Goal: Transaction & Acquisition: Purchase product/service

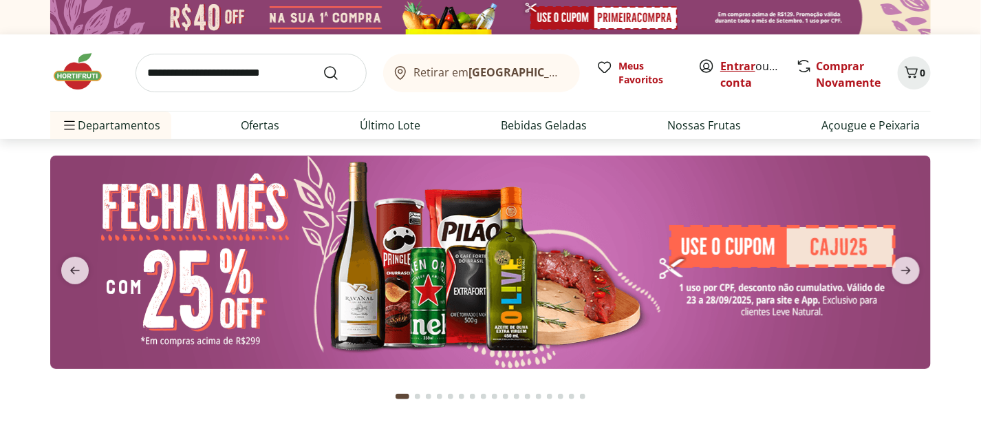
click at [734, 67] on link "Entrar" at bounding box center [738, 66] width 35 height 15
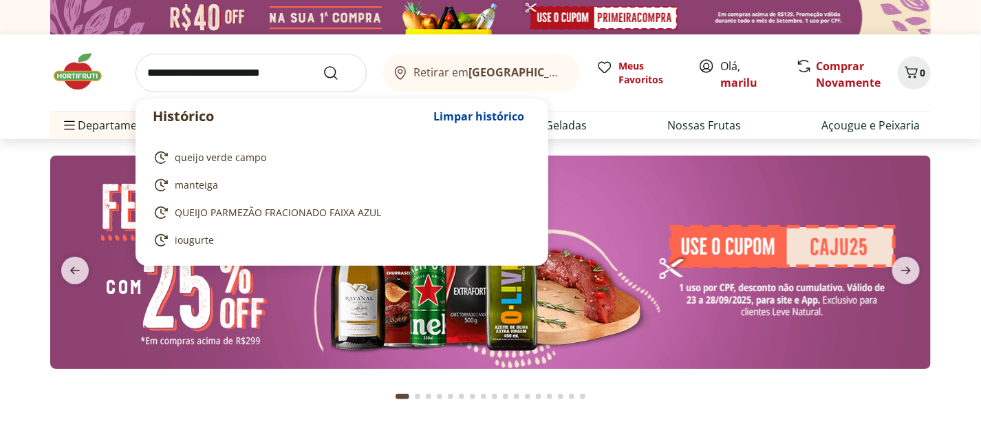
click at [178, 72] on input "search" at bounding box center [251, 73] width 231 height 39
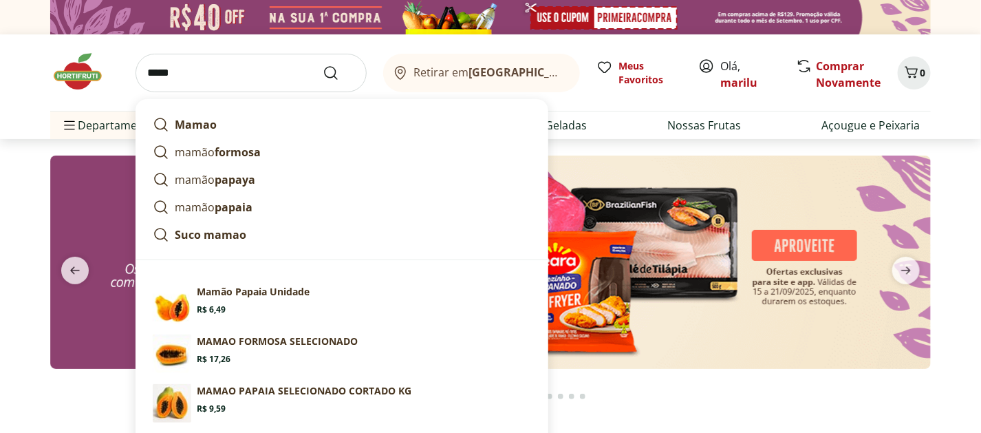
type input "*****"
click at [323, 65] on button "Submit Search" at bounding box center [339, 73] width 33 height 17
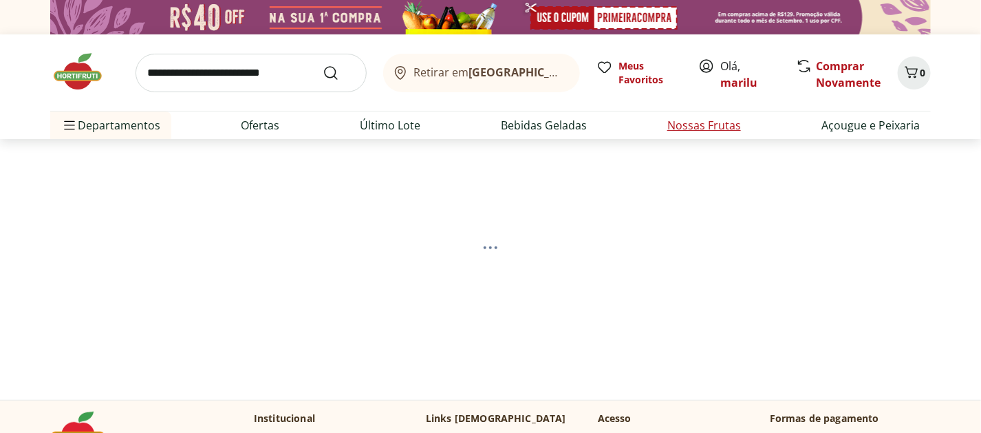
select select "**********"
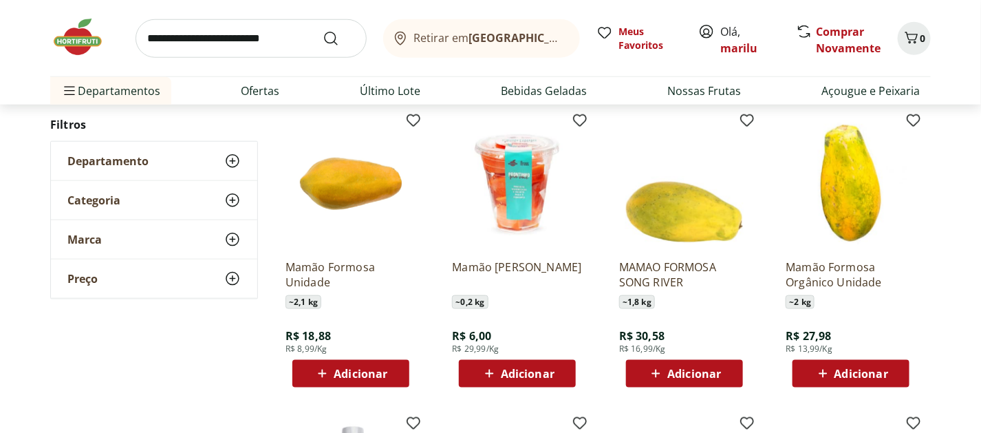
scroll to position [473, 0]
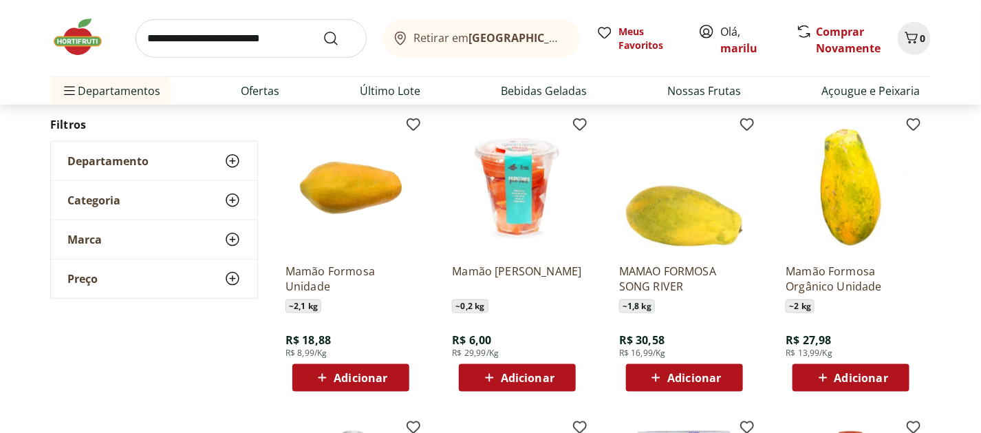
click at [358, 372] on span "Adicionar" at bounding box center [361, 377] width 54 height 11
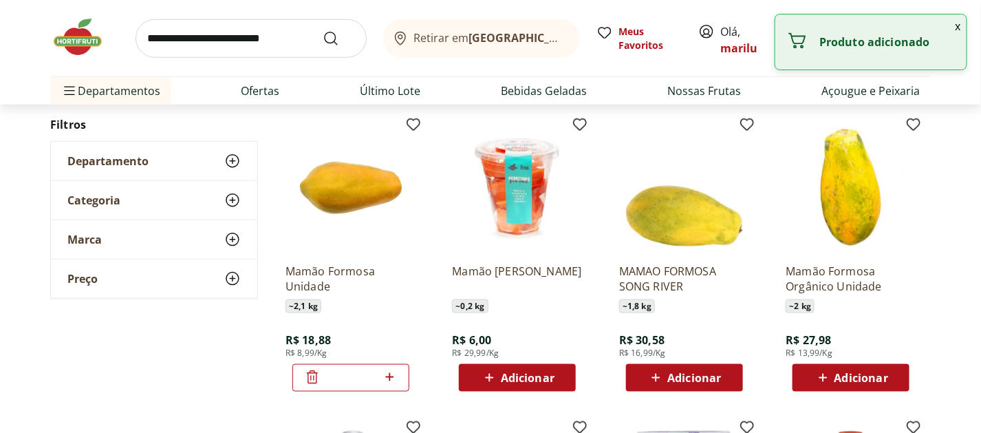
click at [391, 373] on icon at bounding box center [389, 377] width 17 height 17
type input "*"
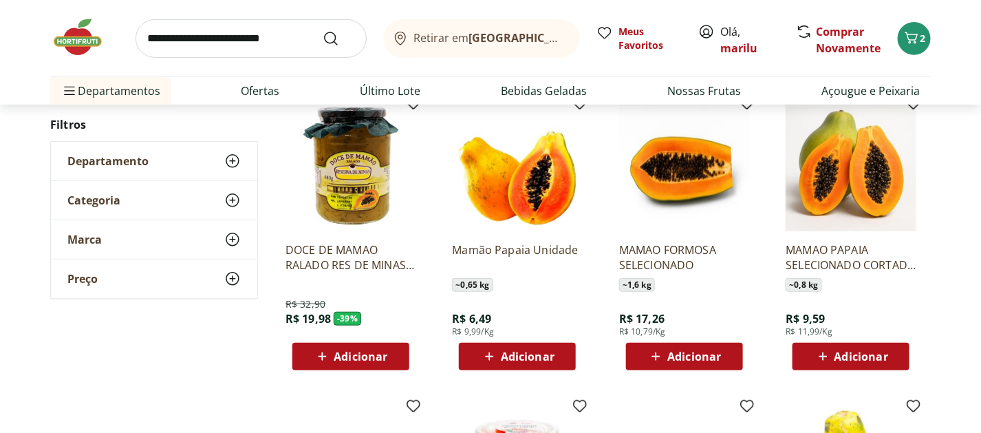
scroll to position [166, 0]
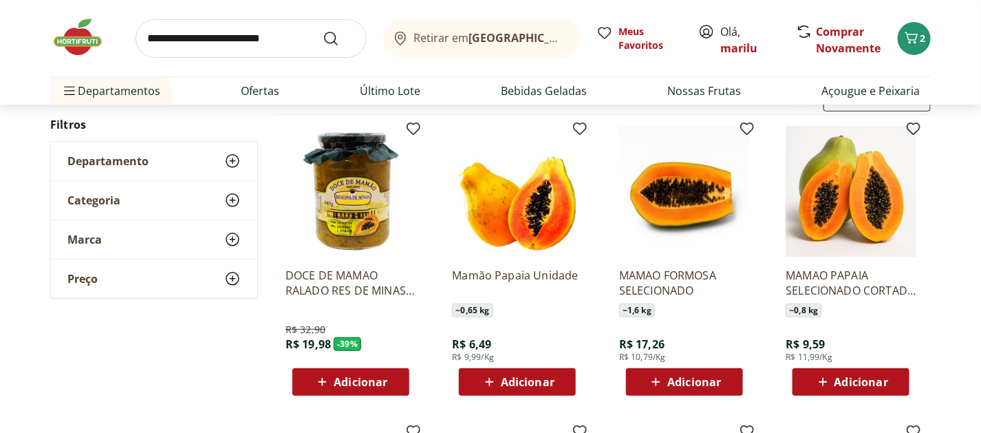
click at [520, 380] on span "Adicionar" at bounding box center [528, 381] width 54 height 11
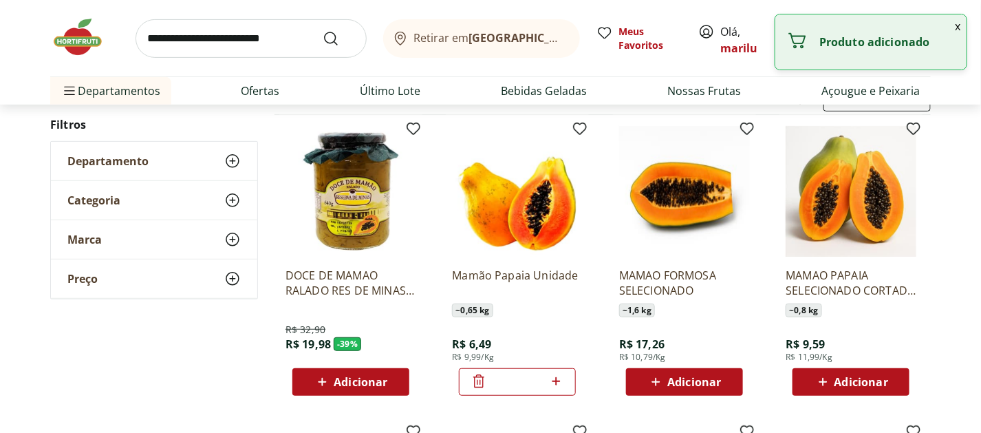
click at [558, 379] on icon at bounding box center [556, 381] width 17 height 17
type input "*"
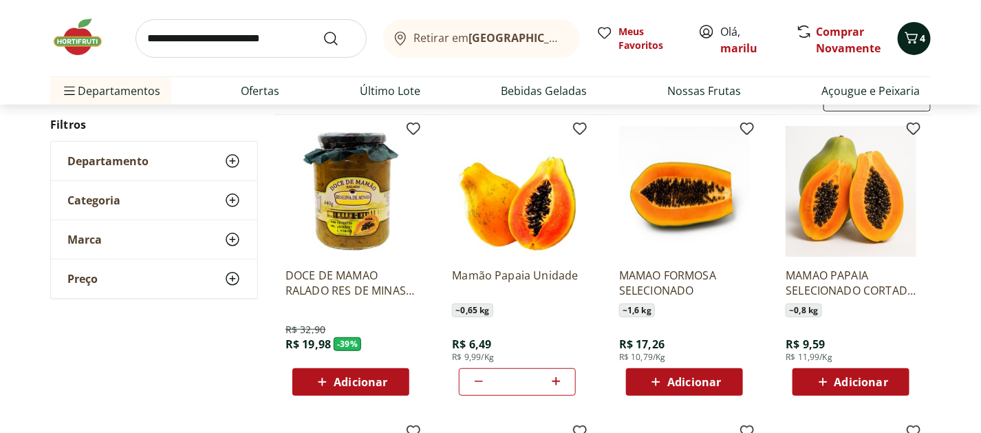
click at [912, 42] on icon "Carrinho" at bounding box center [912, 38] width 17 height 17
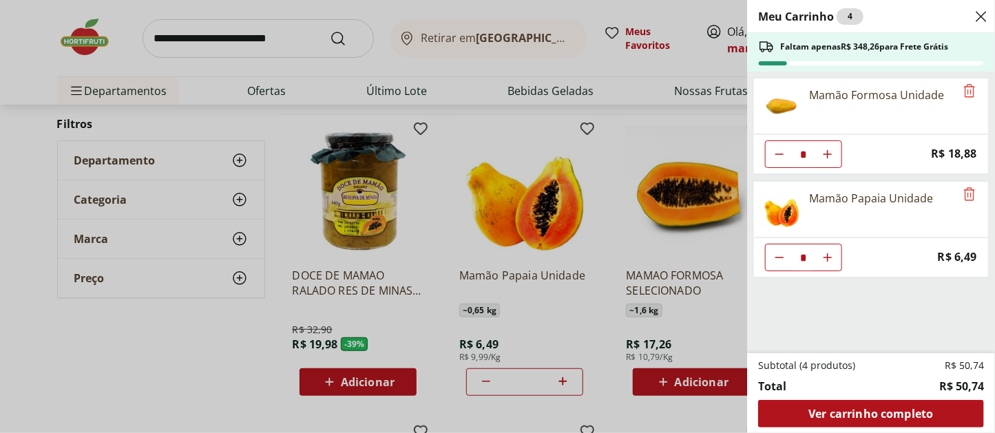
click at [979, 13] on icon "Close" at bounding box center [981, 16] width 17 height 17
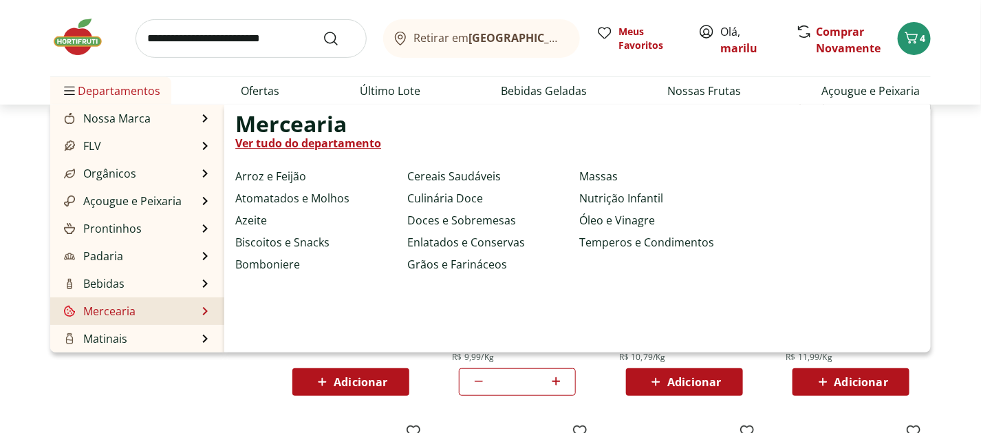
click at [97, 306] on link "Mercearia" at bounding box center [98, 311] width 74 height 17
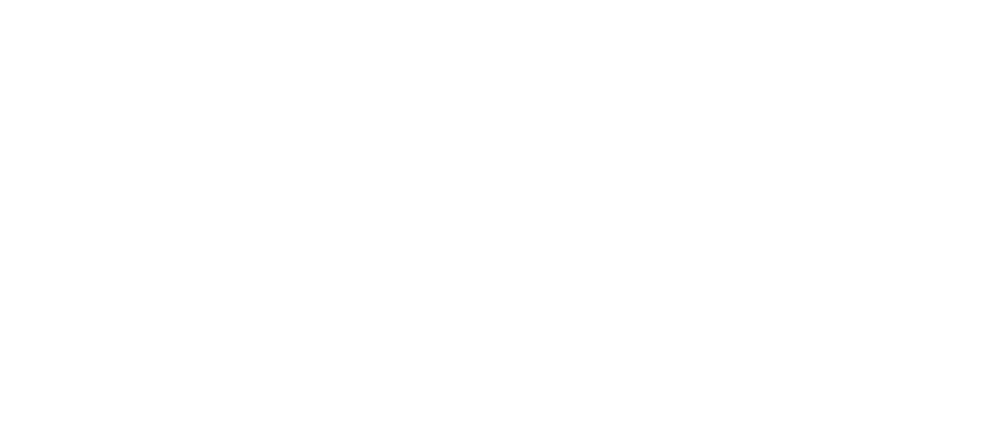
select select "**********"
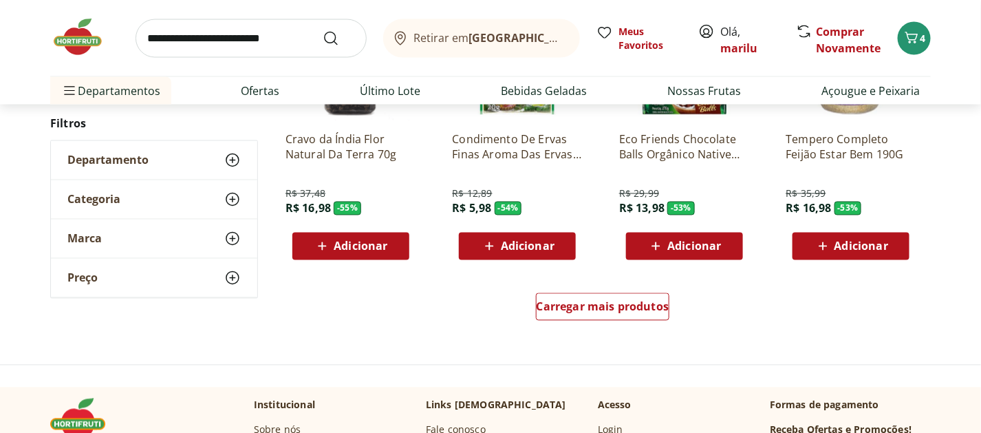
scroll to position [860, 0]
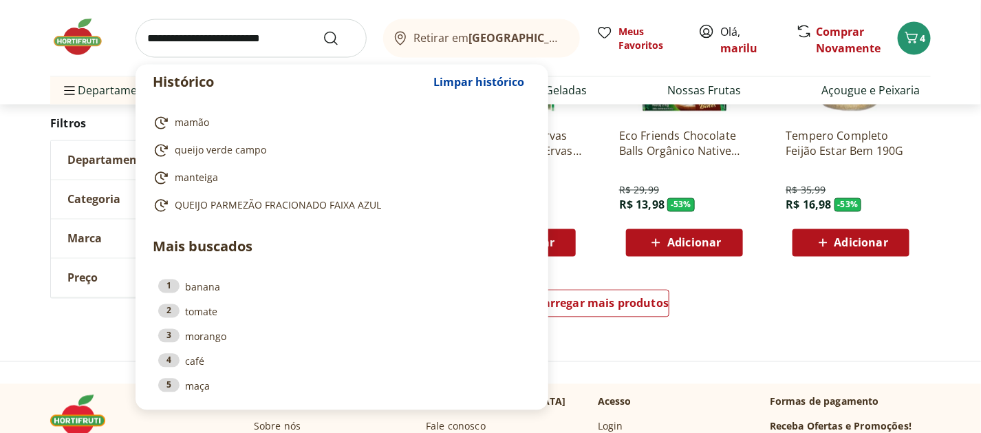
click at [177, 42] on input "search" at bounding box center [251, 38] width 231 height 39
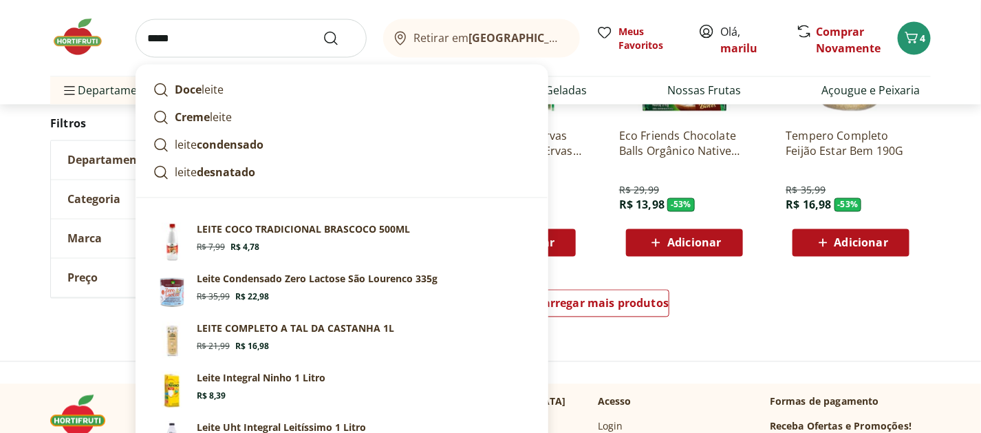
type input "*****"
click at [323, 30] on button "Submit Search" at bounding box center [339, 38] width 33 height 17
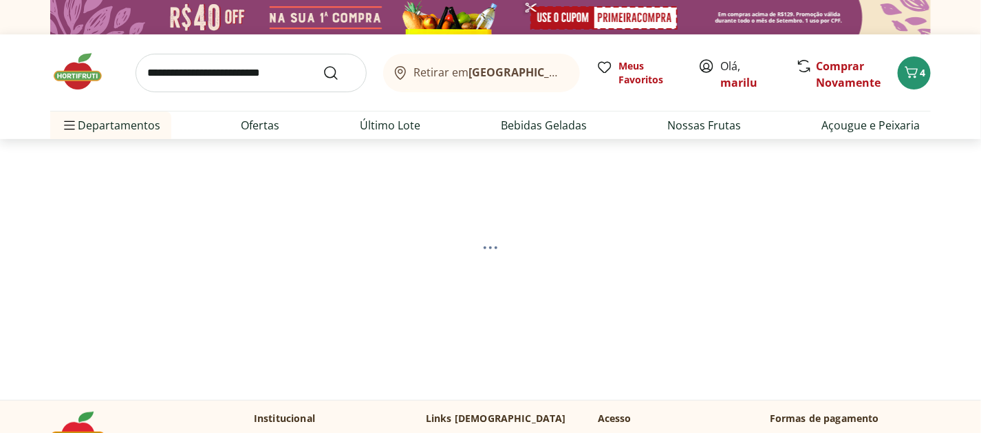
select select "**********"
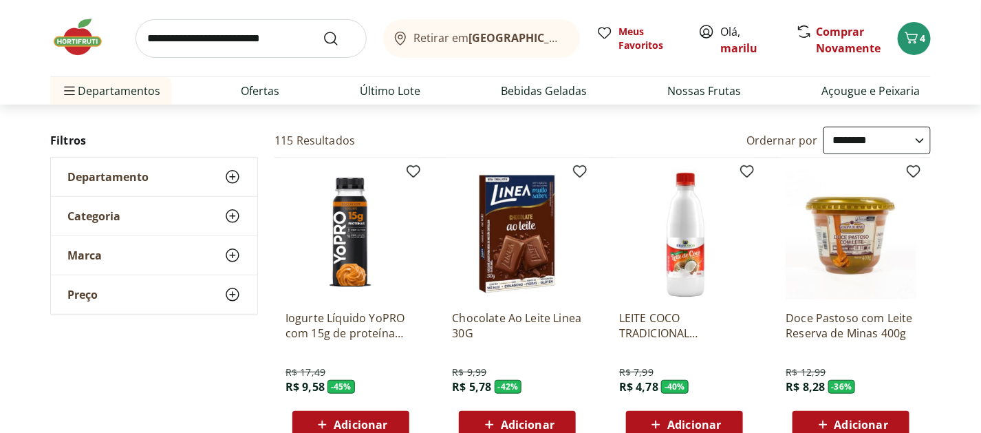
scroll to position [70, 0]
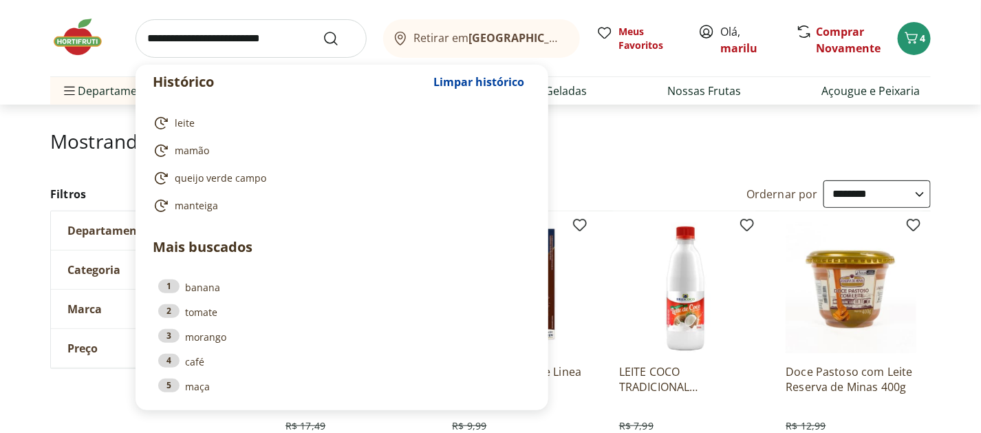
click at [168, 35] on input "search" at bounding box center [251, 38] width 231 height 39
drag, startPoint x: 184, startPoint y: 119, endPoint x: 184, endPoint y: 111, distance: 8.3
click at [184, 118] on span "leite" at bounding box center [185, 123] width 20 height 14
type input "*****"
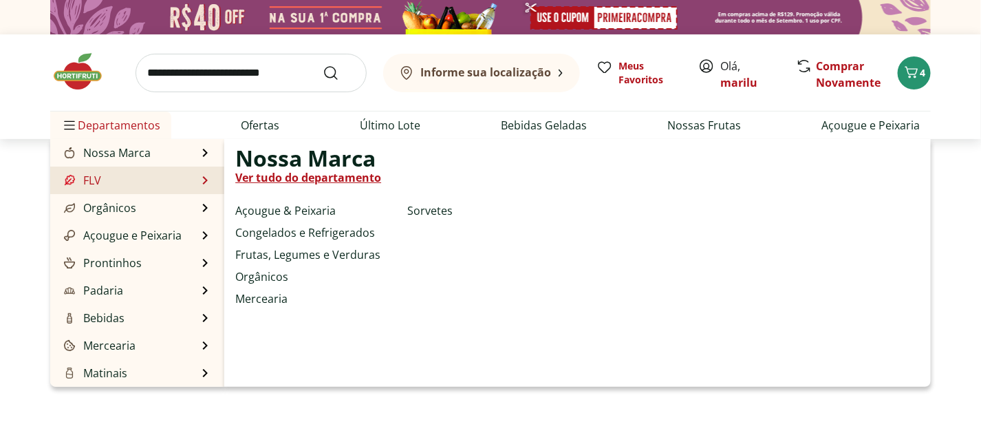
select select "**********"
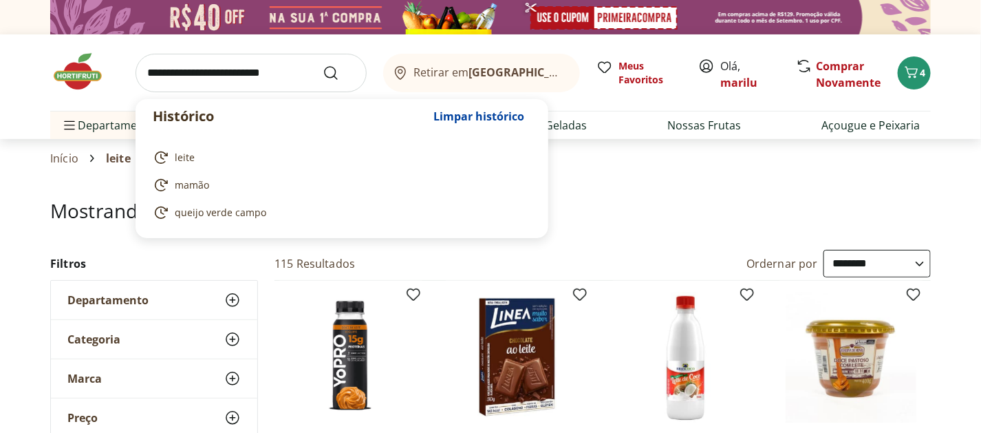
click at [158, 78] on input "search" at bounding box center [251, 73] width 231 height 39
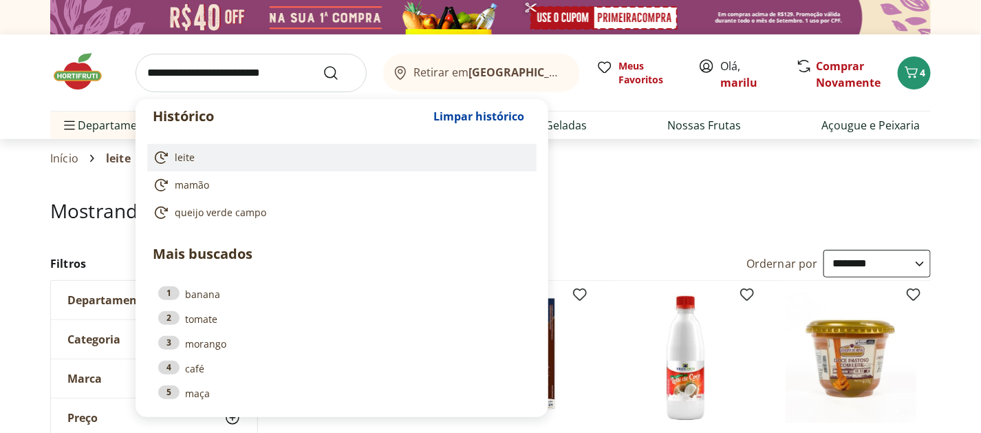
click at [184, 158] on span "leite" at bounding box center [185, 158] width 20 height 14
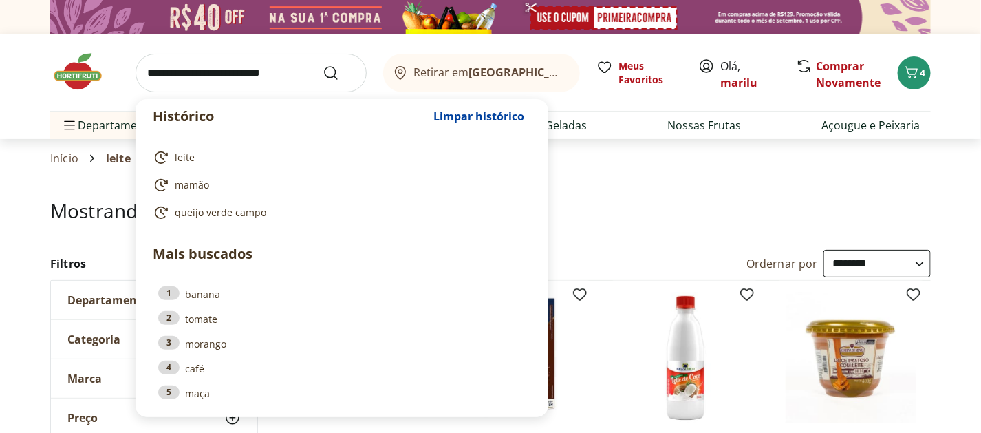
type input "*****"
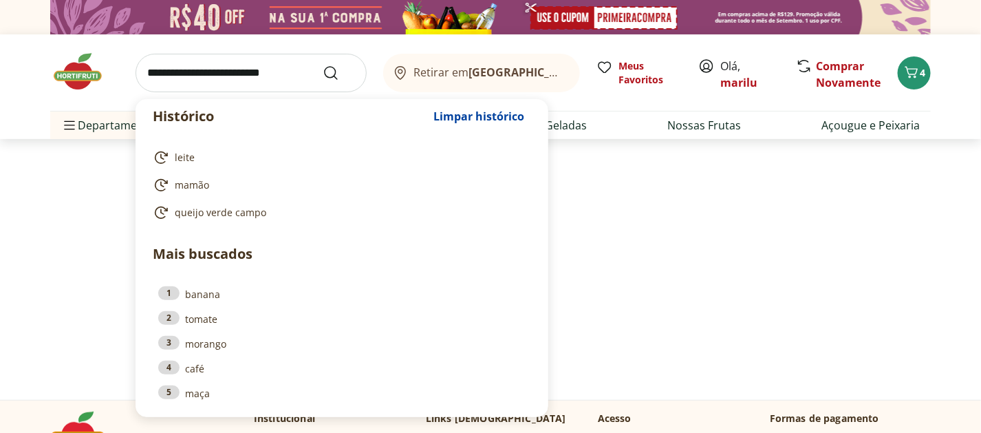
select select "**********"
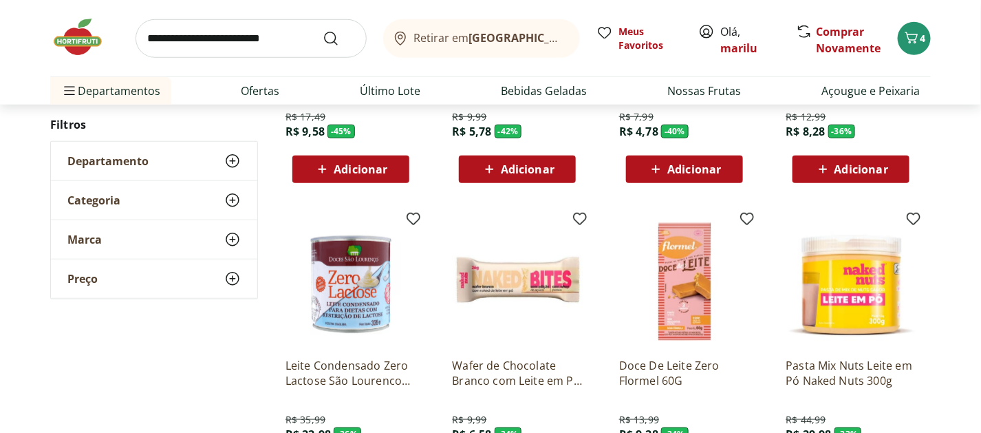
scroll to position [757, 0]
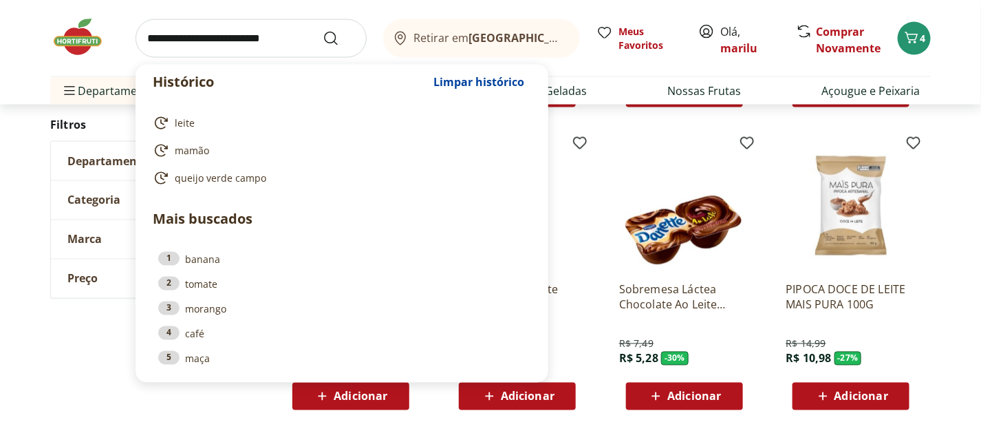
click at [190, 41] on input "search" at bounding box center [251, 38] width 231 height 39
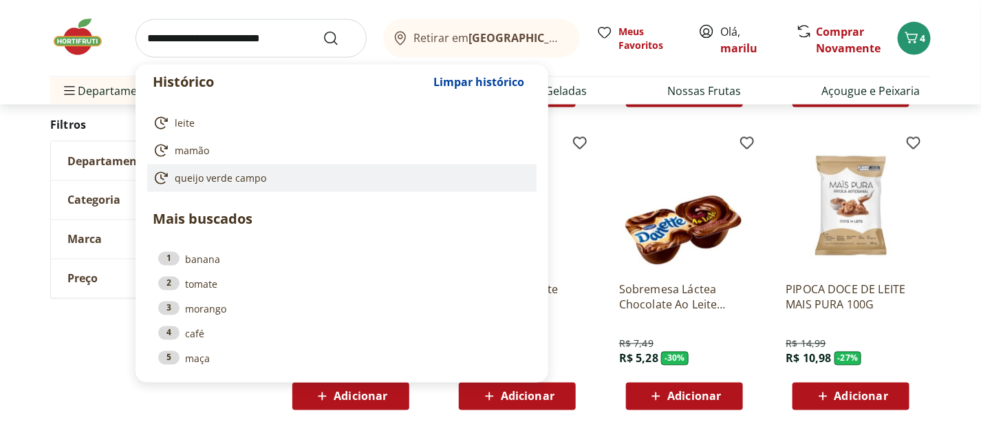
click at [208, 178] on span "queijo verde campo" at bounding box center [221, 178] width 92 height 14
type input "**********"
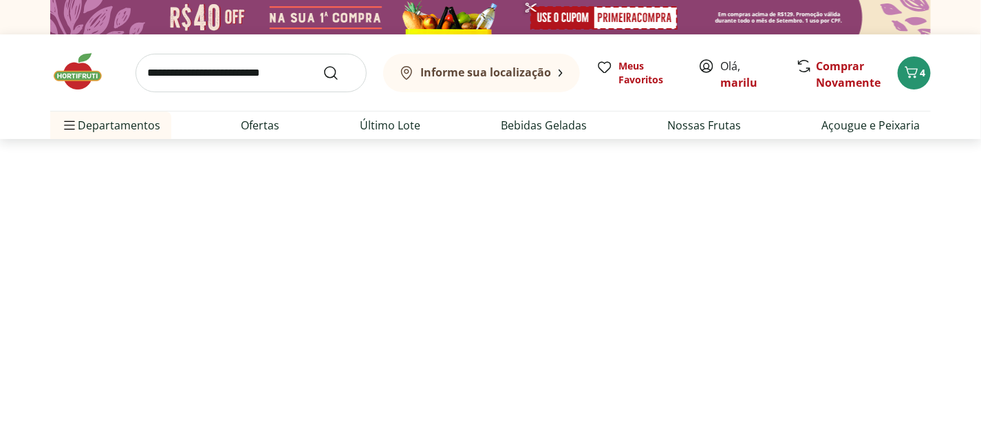
select select "**********"
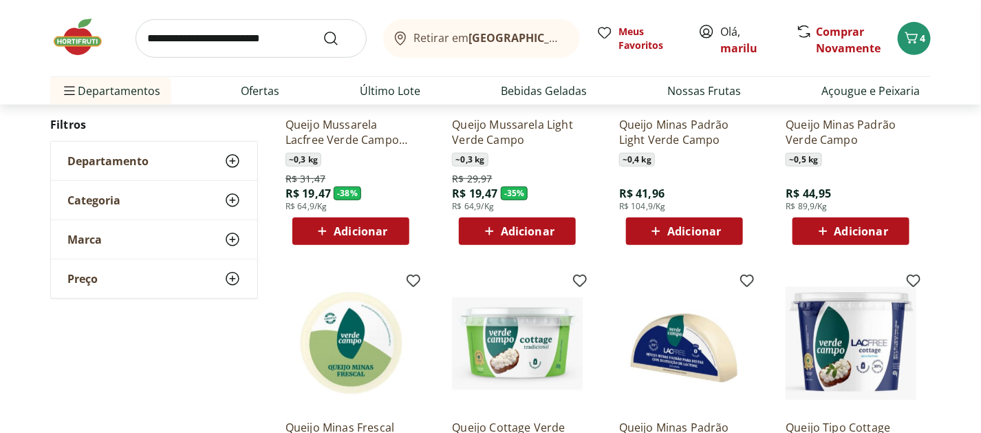
scroll to position [289, 0]
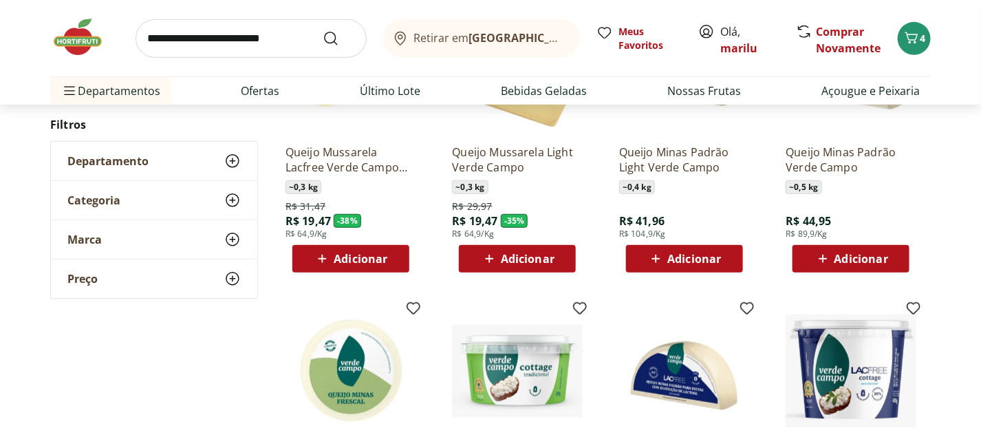
click at [78, 40] on img at bounding box center [84, 37] width 69 height 41
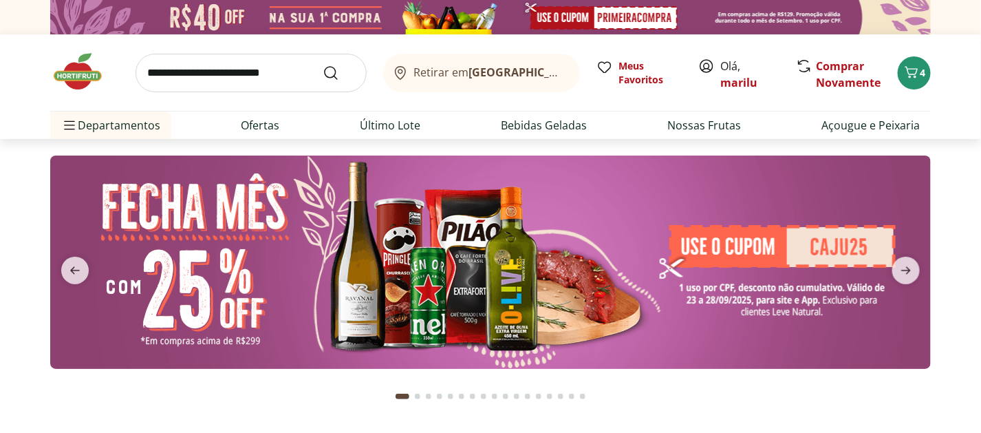
scroll to position [75, 0]
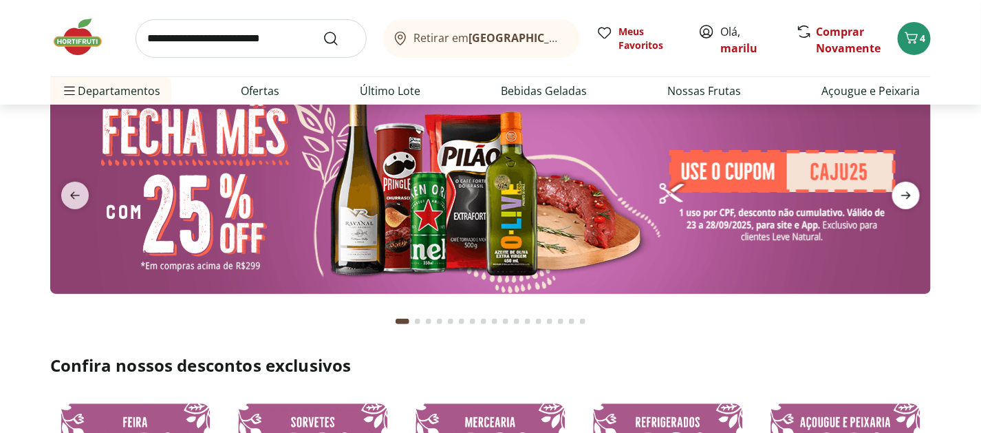
click at [904, 195] on icon "next" at bounding box center [907, 196] width 10 height 8
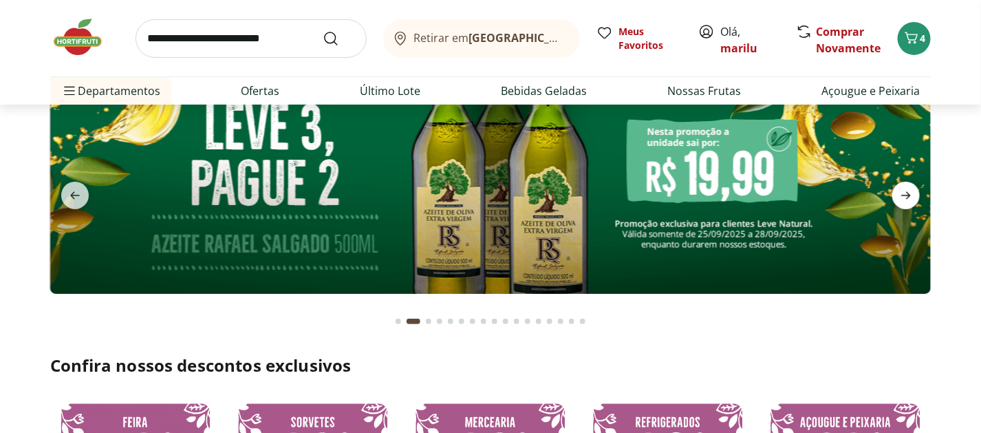
click at [904, 195] on icon "next" at bounding box center [907, 196] width 10 height 8
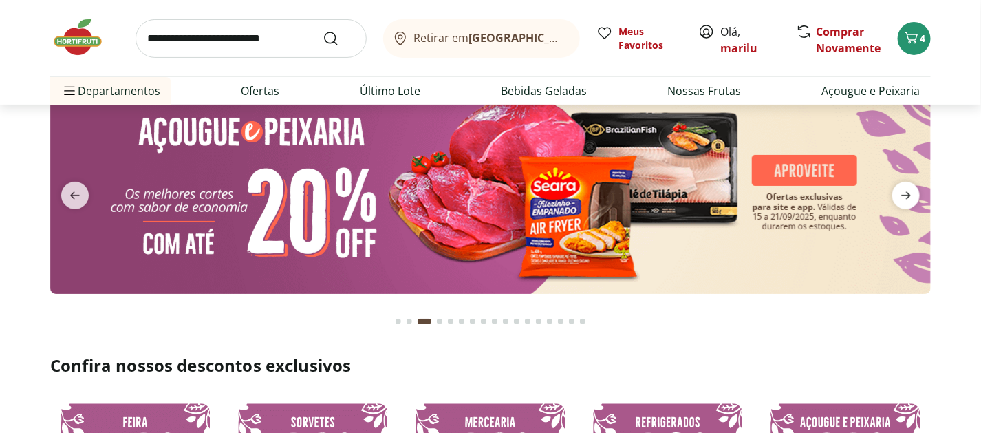
click at [904, 195] on icon "next" at bounding box center [907, 196] width 10 height 8
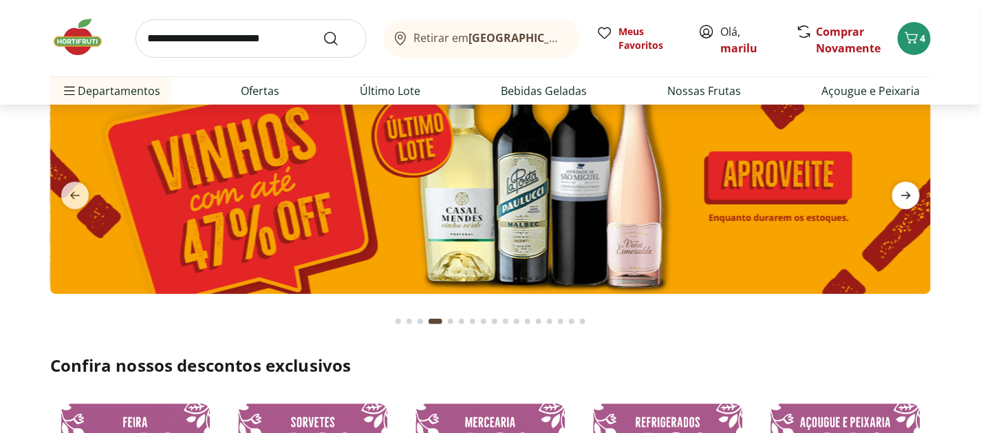
click at [902, 195] on icon "next" at bounding box center [906, 195] width 17 height 17
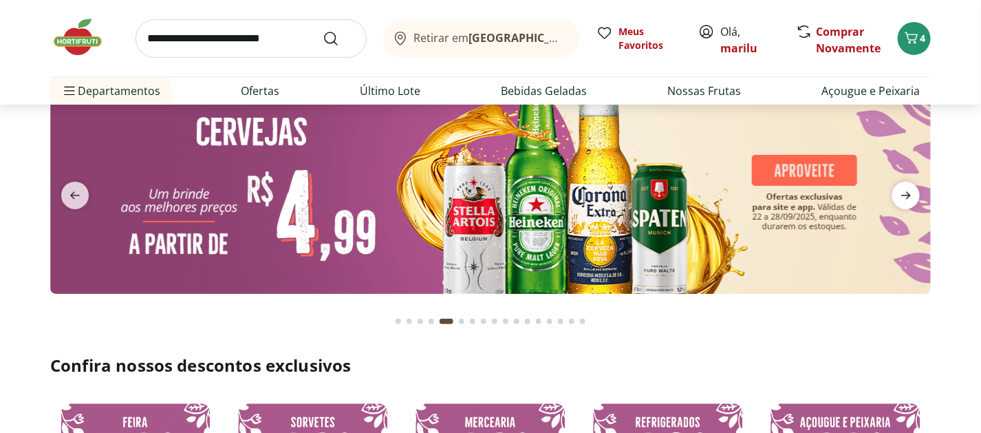
click at [902, 195] on icon "next" at bounding box center [906, 195] width 17 height 17
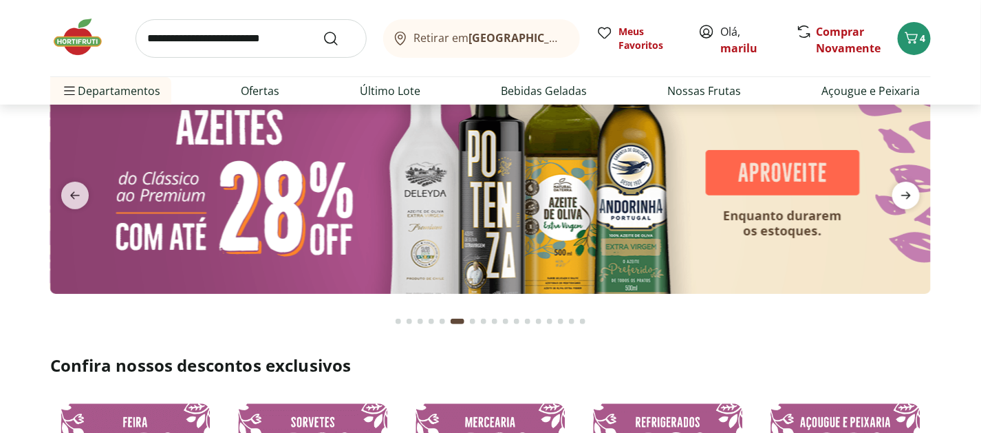
click at [901, 196] on icon "next" at bounding box center [906, 195] width 17 height 17
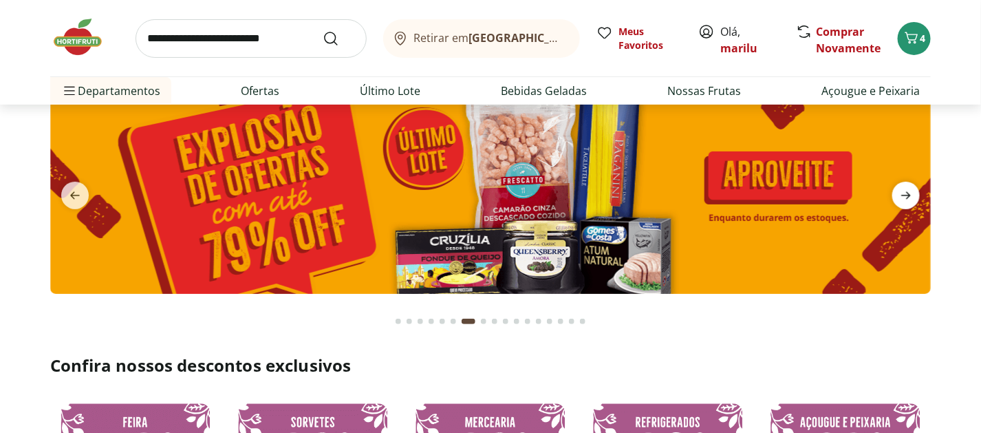
click at [901, 196] on icon "next" at bounding box center [906, 195] width 17 height 17
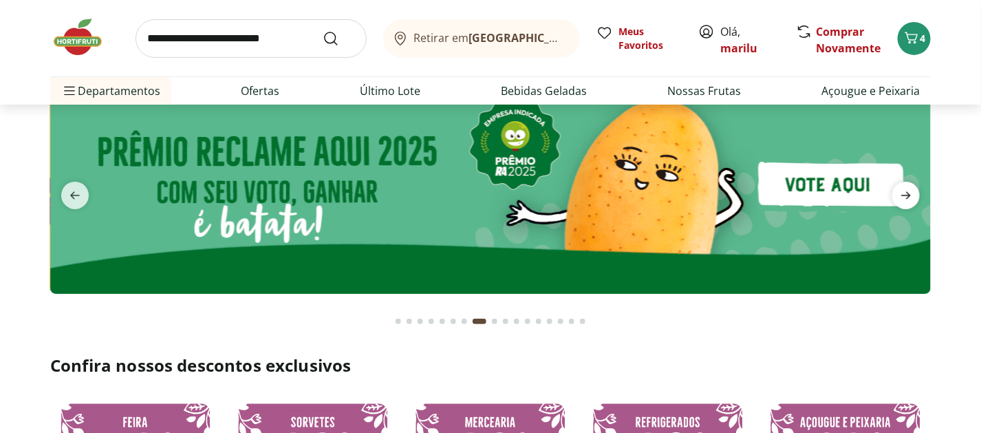
click at [901, 196] on icon "next" at bounding box center [906, 195] width 17 height 17
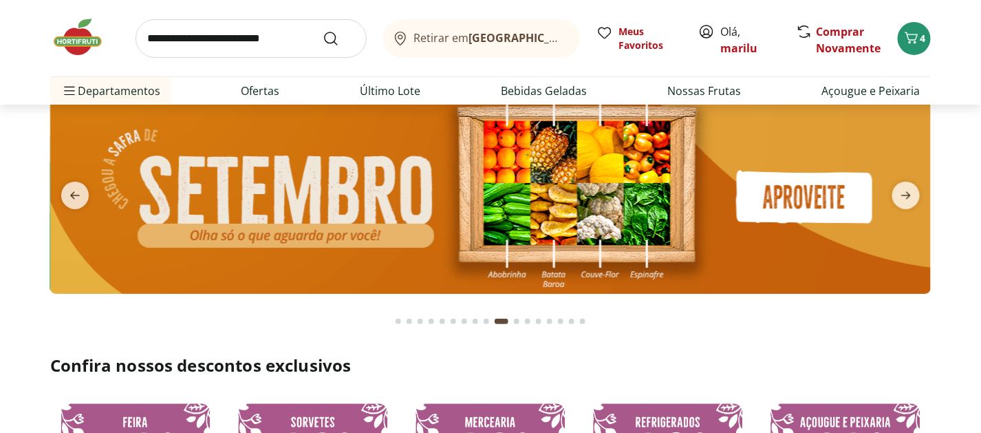
click at [231, 38] on input "search" at bounding box center [251, 38] width 231 height 39
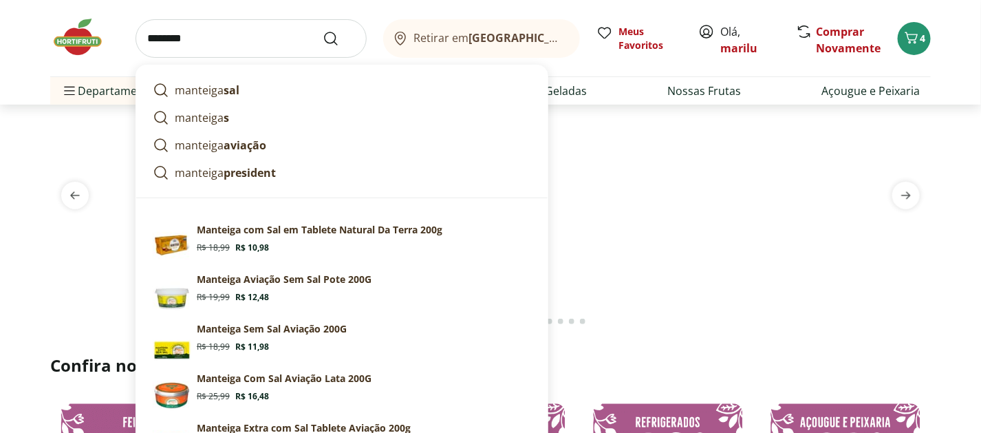
type input "********"
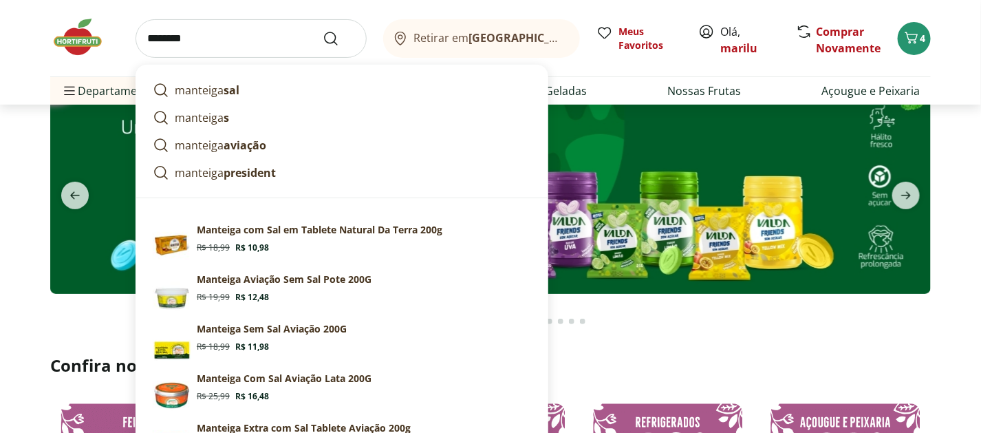
click at [323, 30] on button "Submit Search" at bounding box center [339, 38] width 33 height 17
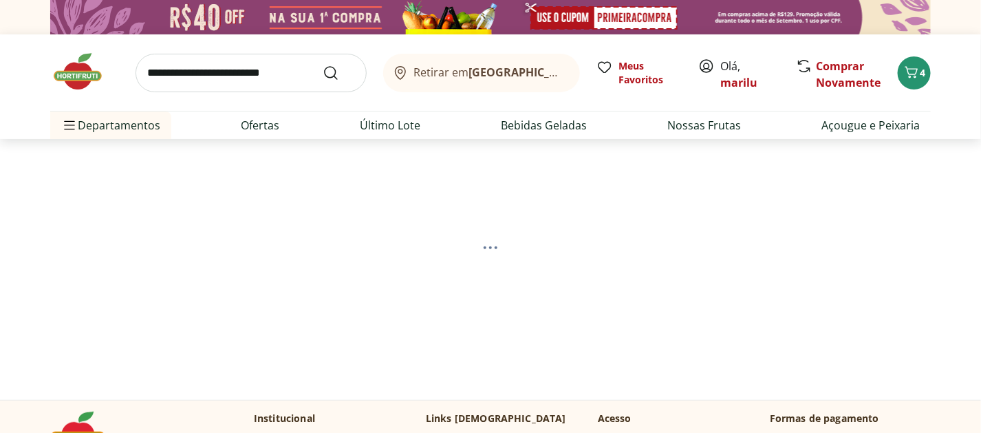
select select "**********"
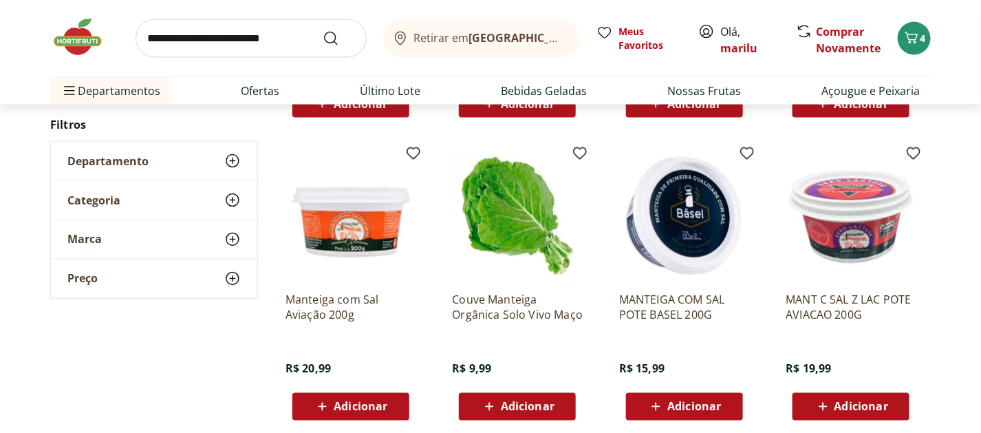
scroll to position [737, 0]
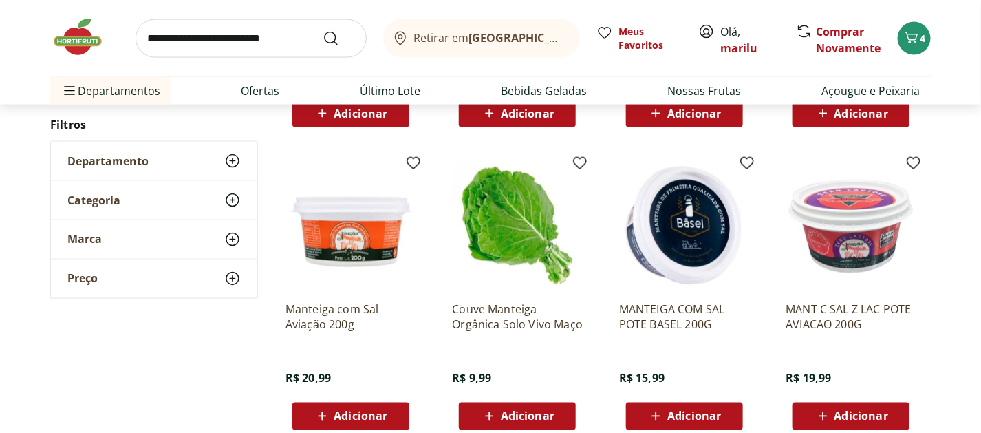
click at [353, 413] on span "Adicionar" at bounding box center [361, 416] width 54 height 11
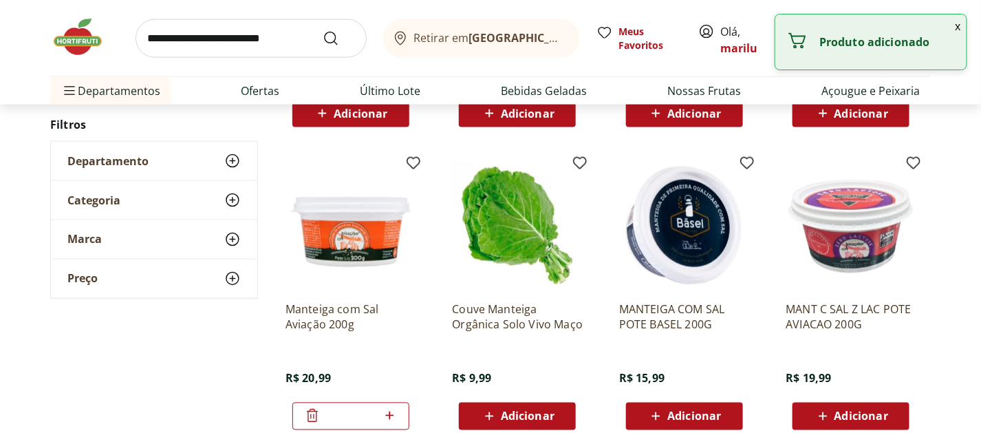
click at [392, 413] on icon at bounding box center [389, 415] width 17 height 17
type input "*"
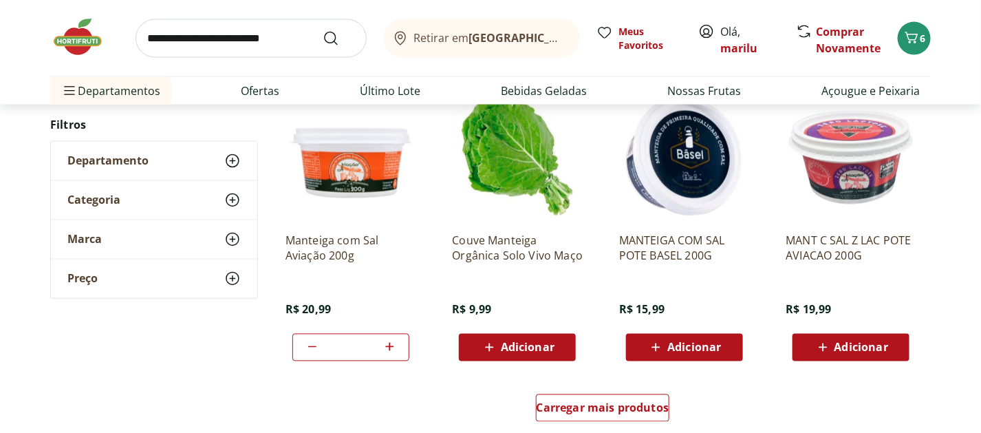
scroll to position [850, 0]
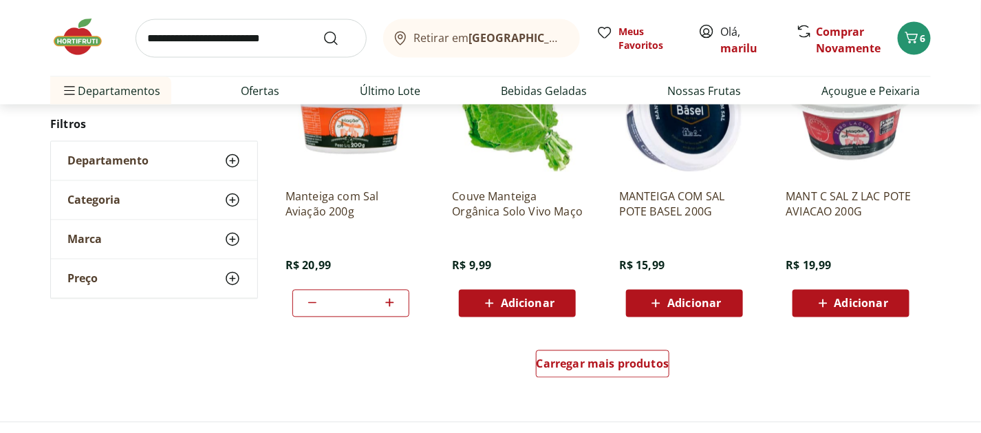
click at [834, 200] on p "MANT C SAL Z LAC POTE AVIACAO 200G" at bounding box center [851, 204] width 131 height 30
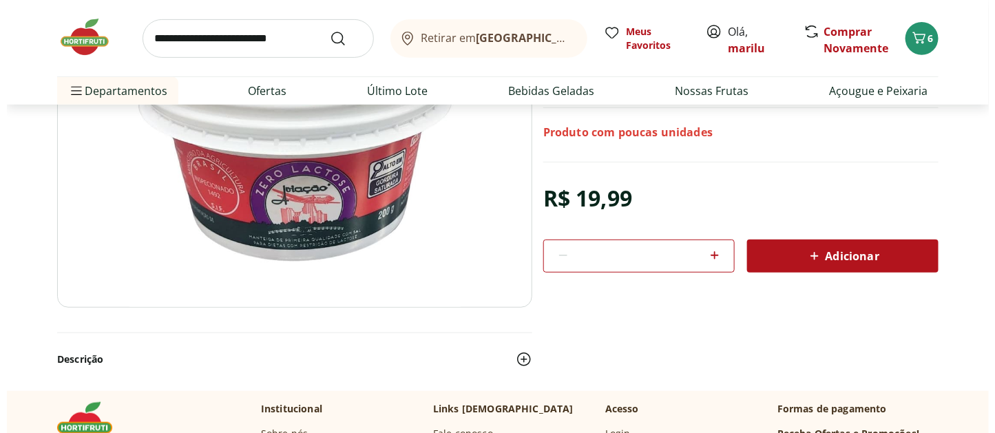
scroll to position [211, 0]
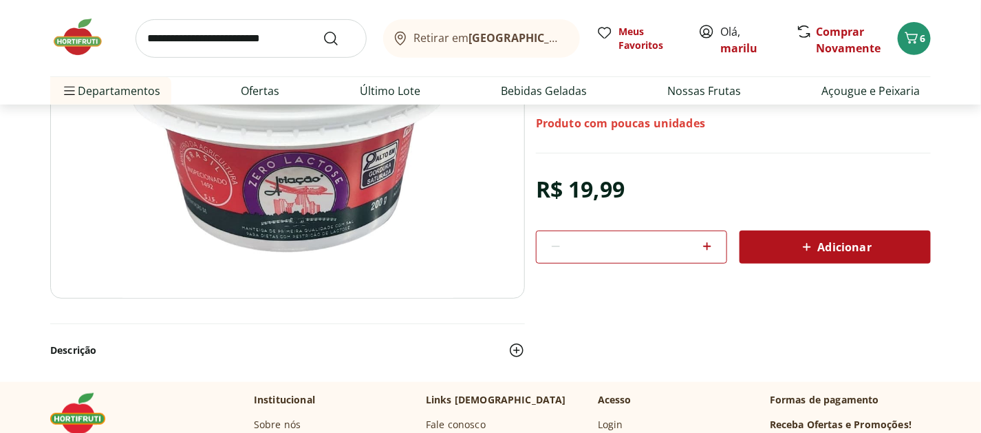
click at [708, 248] on icon at bounding box center [707, 246] width 17 height 17
type input "*"
click at [851, 244] on span "Adicionar" at bounding box center [835, 247] width 73 height 17
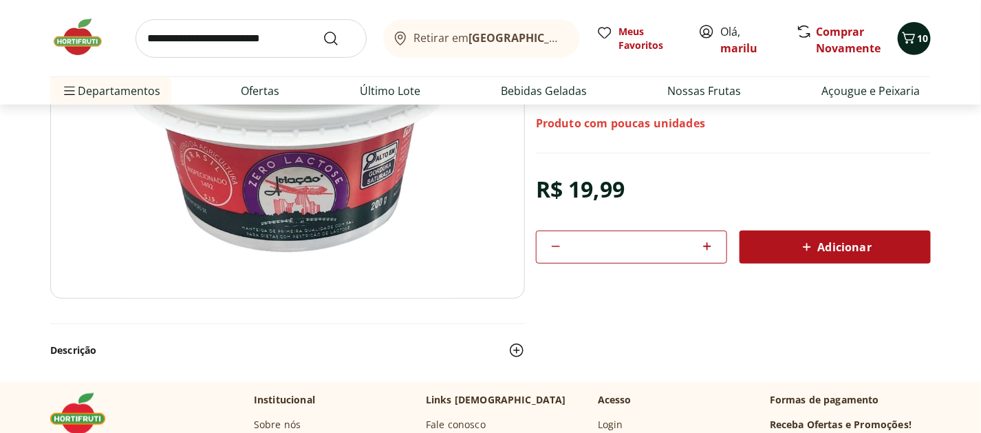
click at [908, 41] on icon "Carrinho" at bounding box center [909, 38] width 13 height 12
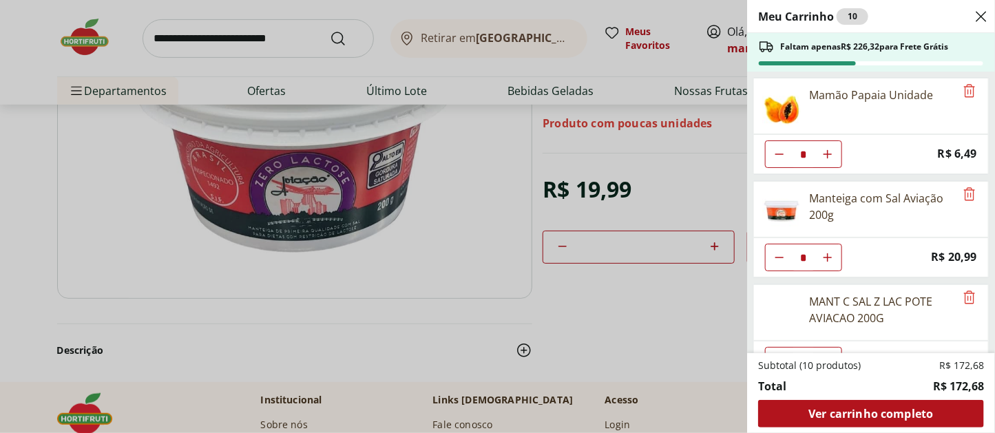
scroll to position [105, 0]
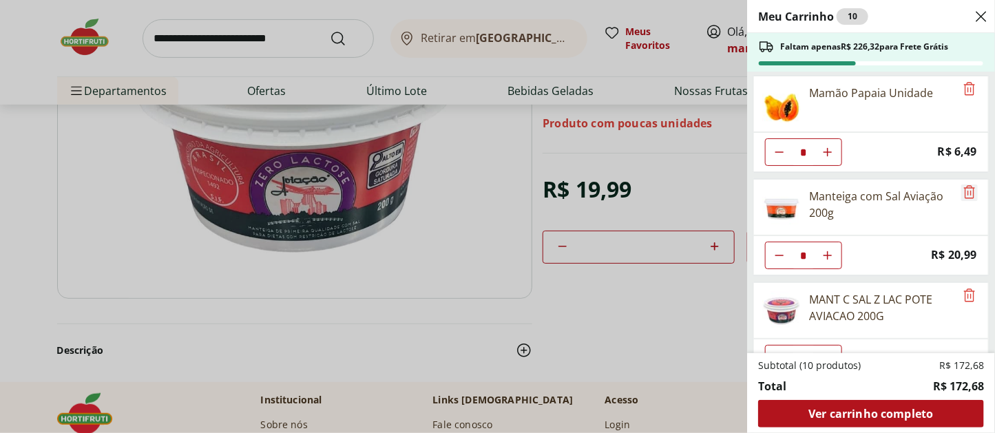
click at [966, 185] on icon "Remove" at bounding box center [969, 191] width 11 height 13
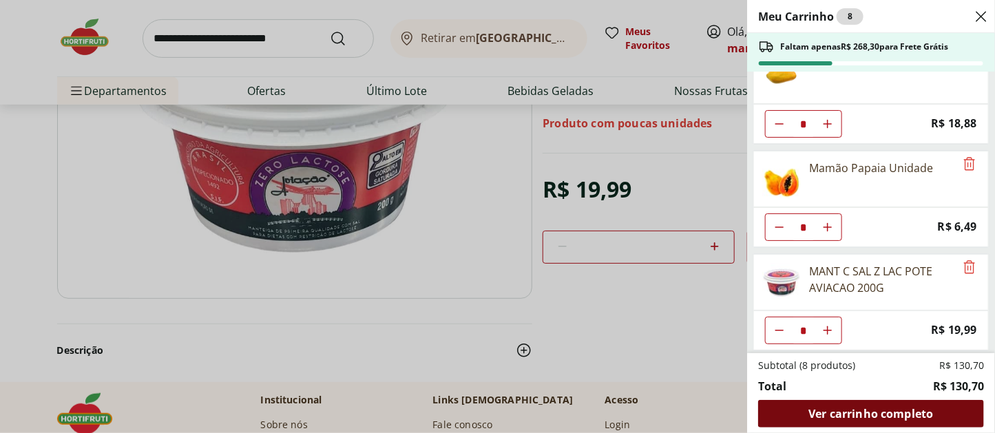
click at [870, 412] on span "Ver carrinho completo" at bounding box center [870, 413] width 125 height 11
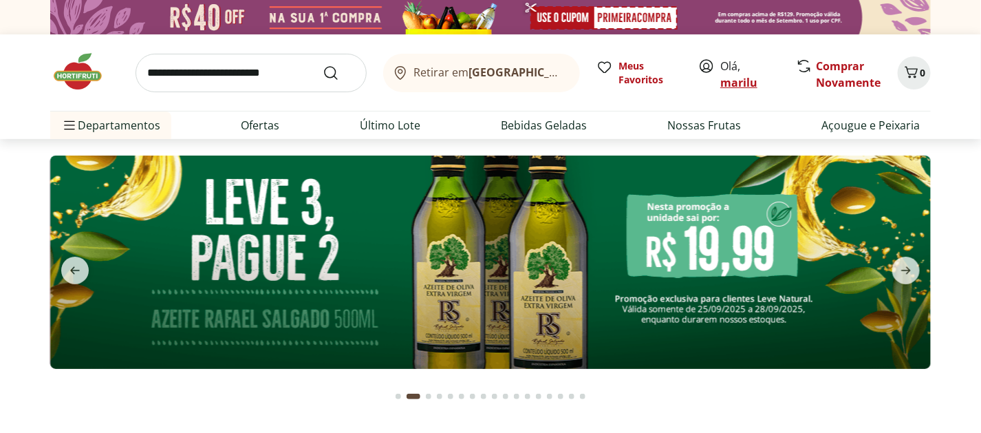
click at [728, 83] on link "marilu" at bounding box center [739, 82] width 37 height 15
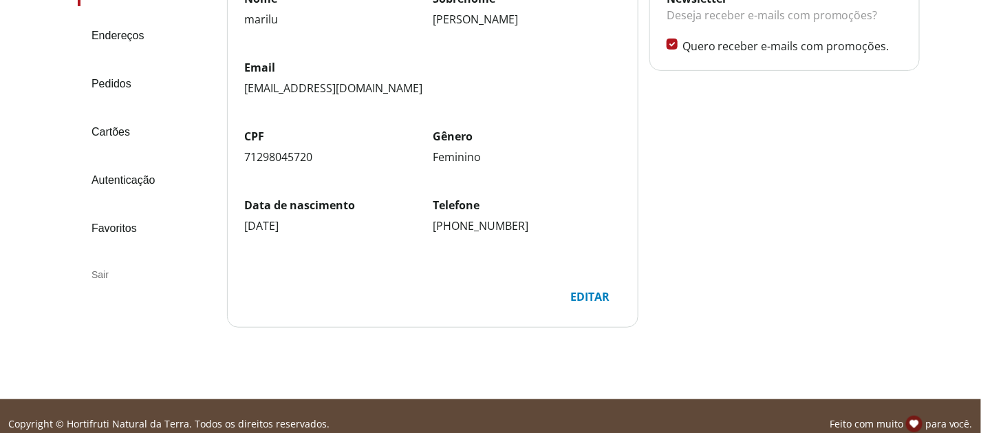
scroll to position [195, 0]
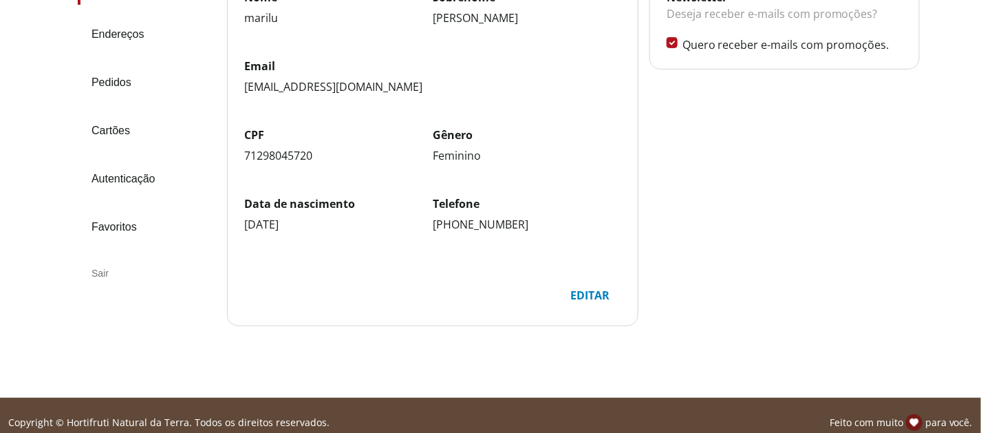
click at [97, 273] on div "Sair" at bounding box center [147, 273] width 138 height 33
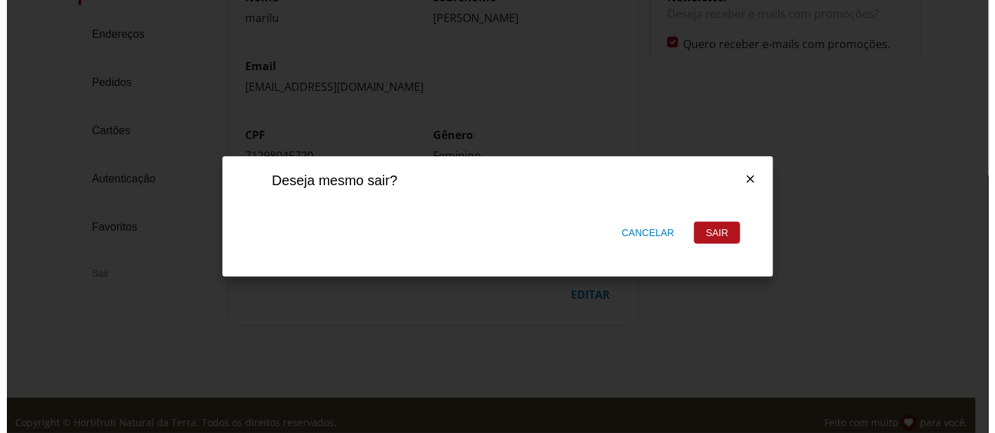
scroll to position [0, 0]
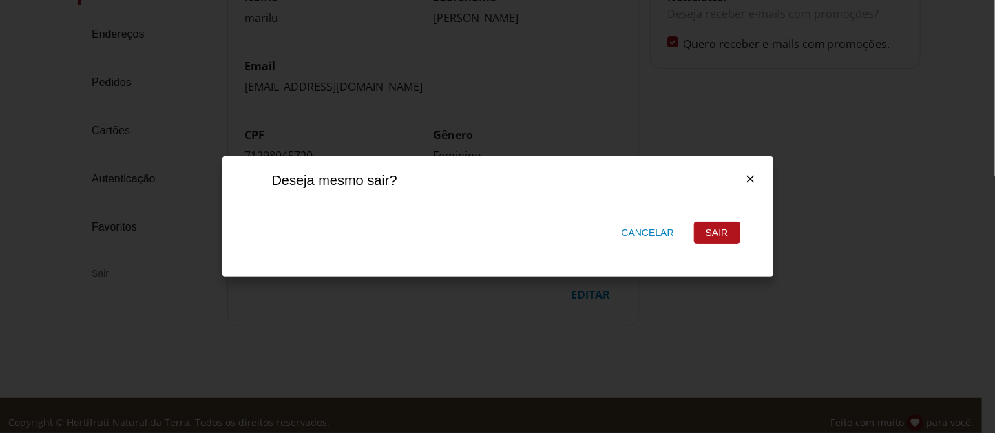
click at [723, 231] on div "Sair" at bounding box center [716, 232] width 45 height 21
